Goal: Task Accomplishment & Management: Manage account settings

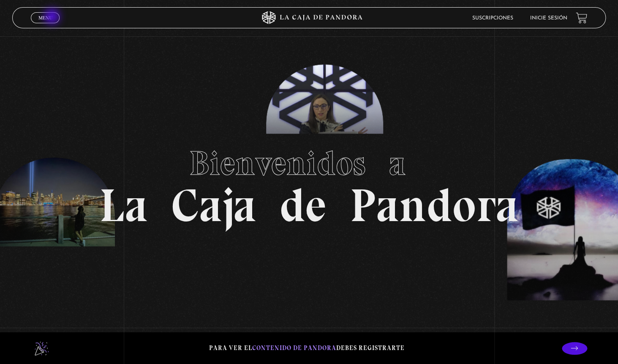
click at [53, 17] on link "Menu Cerrar" at bounding box center [45, 17] width 29 height 11
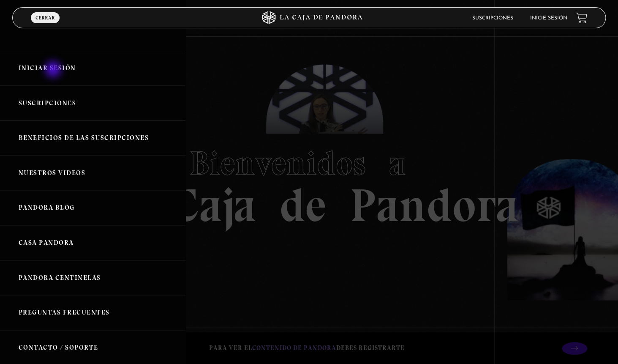
click at [54, 70] on link "Iniciar Sesión" at bounding box center [92, 68] width 185 height 35
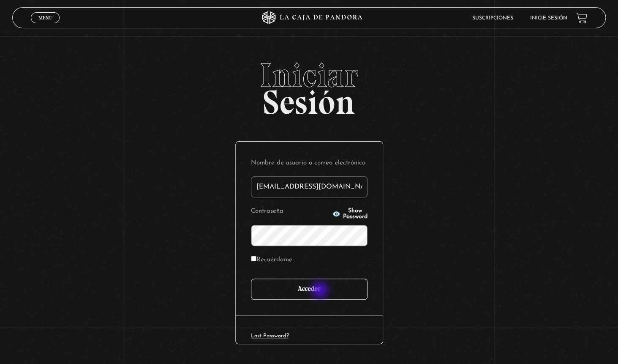
type input "fedebarquero@protonmail.com"
click at [321, 291] on input "Acceder" at bounding box center [309, 288] width 117 height 21
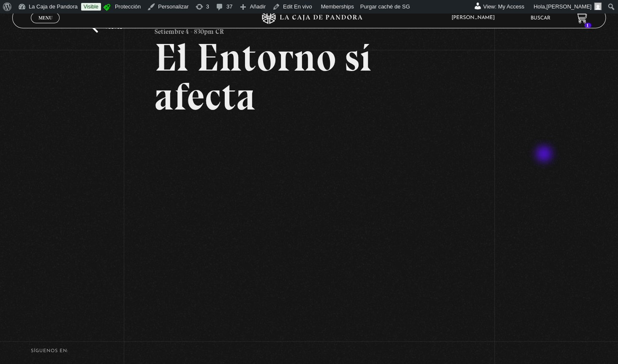
scroll to position [71, 0]
